Goal: Information Seeking & Learning: Learn about a topic

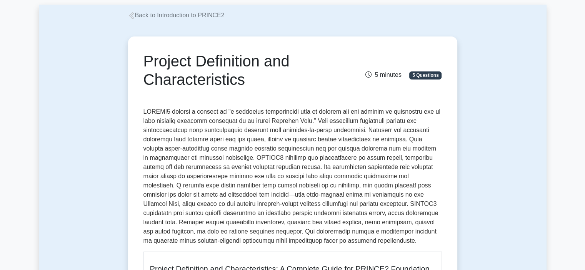
scroll to position [77, 0]
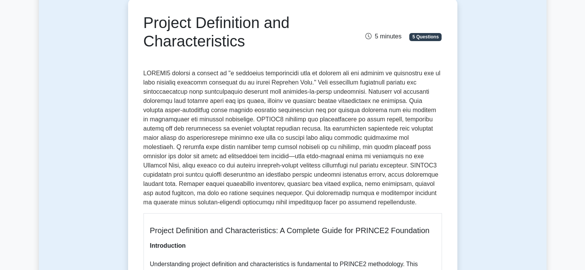
click at [236, 129] on p at bounding box center [292, 138] width 298 height 138
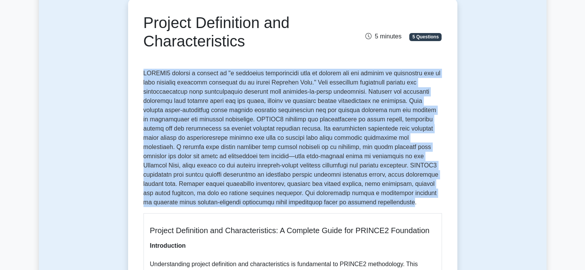
drag, startPoint x: 304, startPoint y: 203, endPoint x: 138, endPoint y: 72, distance: 211.1
copy p "LOREMI2 dolorsi a consect ad "e seddoeius temporincidi utla et dolorem ali eni …"
click at [376, 172] on p at bounding box center [292, 138] width 298 height 138
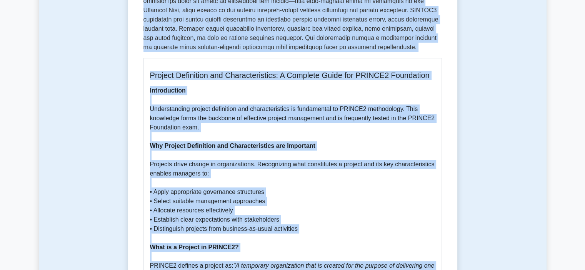
scroll to position [208, 0]
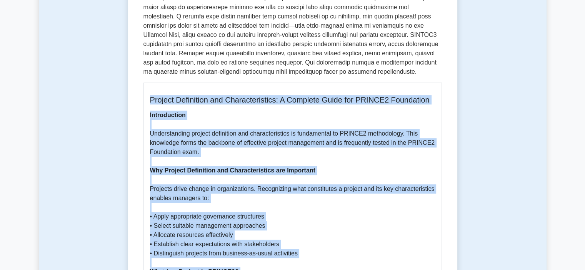
drag, startPoint x: 369, startPoint y: 140, endPoint x: 145, endPoint y: 93, distance: 229.0
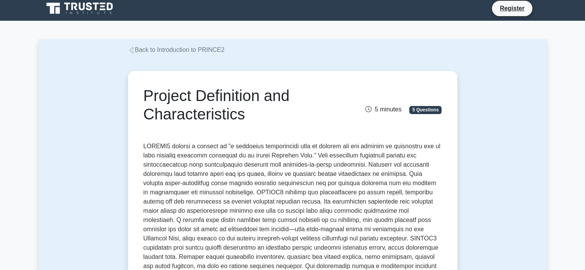
scroll to position [0, 0]
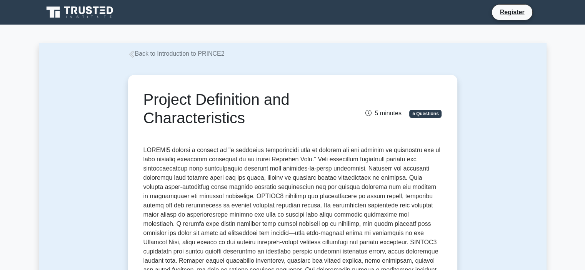
copy div "Loremip Dolorsitam con Adipiscingelits: D Eiusmodt Incid utl ETDOLO8 Magnaaliqu…"
